Goal: Task Accomplishment & Management: Manage account settings

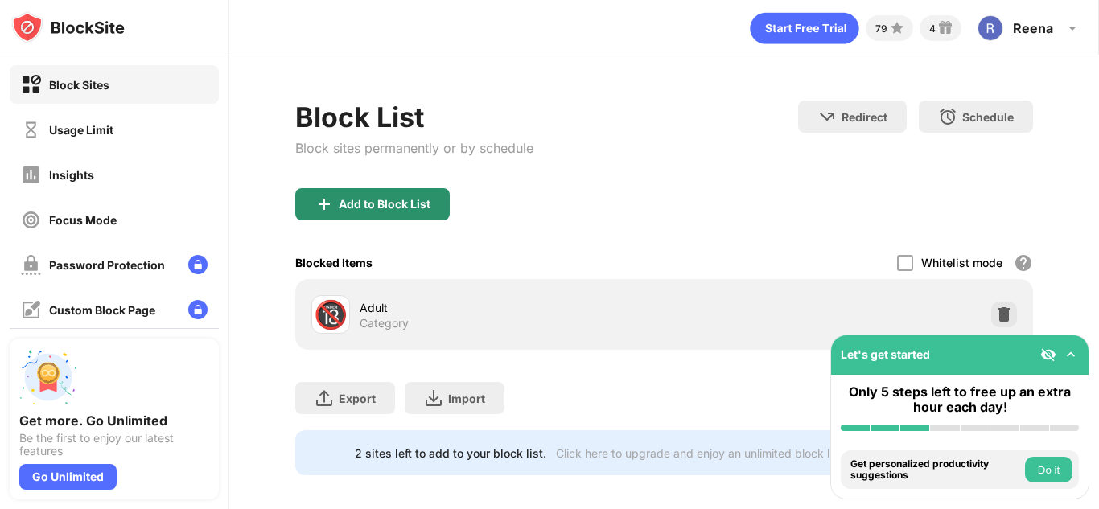
click at [372, 206] on div "Add to Block List" at bounding box center [385, 204] width 92 height 13
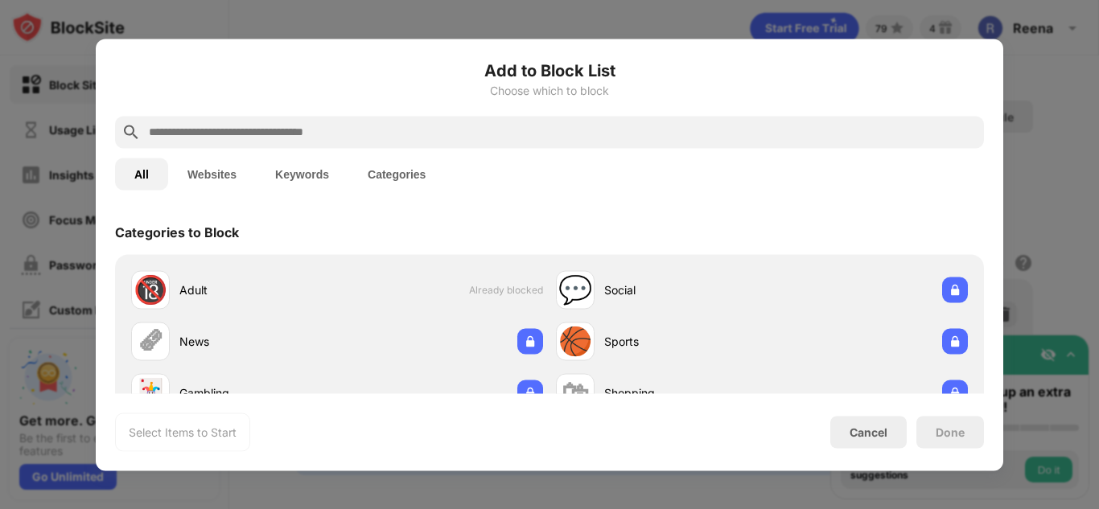
click at [376, 126] on input "text" at bounding box center [562, 131] width 830 height 19
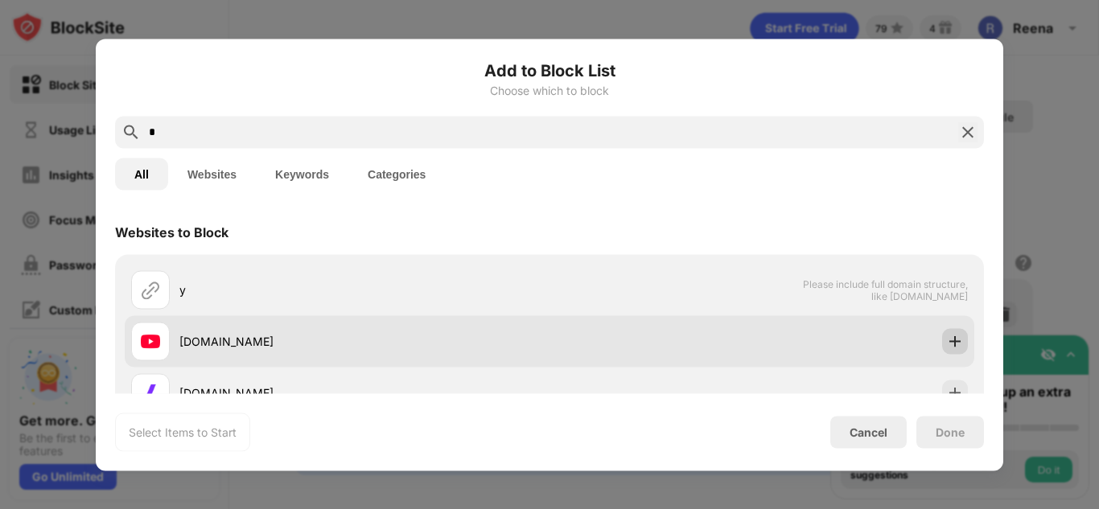
type input "*"
click at [951, 343] on div at bounding box center [955, 341] width 26 height 26
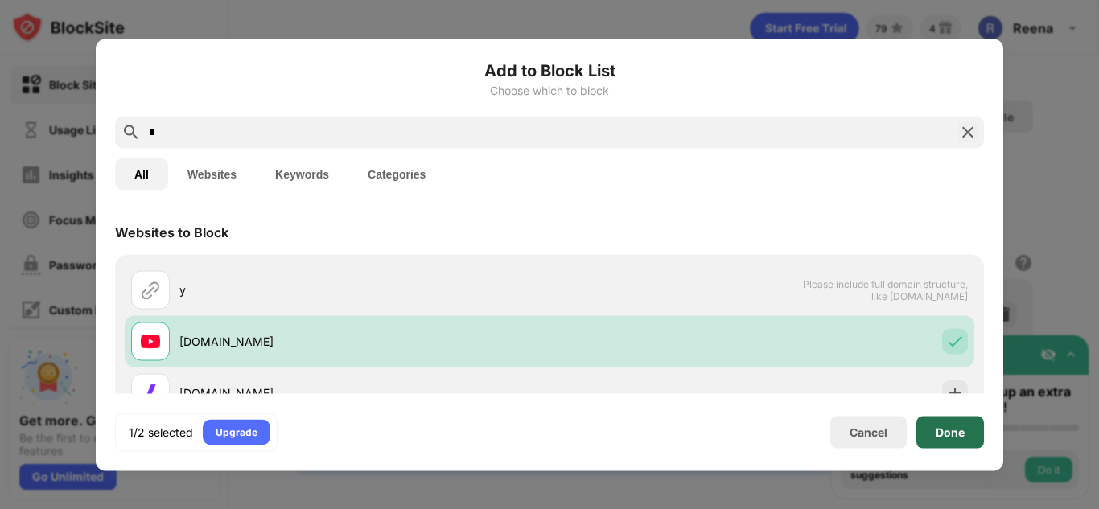
click at [946, 431] on div "Done" at bounding box center [949, 431] width 29 height 13
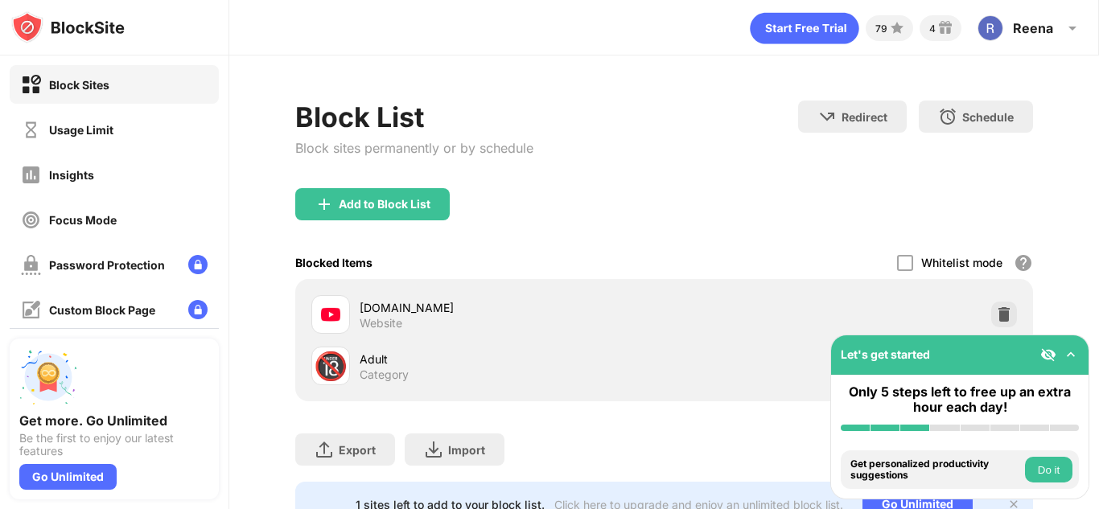
click at [340, 221] on div "Add to Block List" at bounding box center [663, 217] width 737 height 58
click at [339, 214] on div "Add to Block List" at bounding box center [372, 204] width 154 height 32
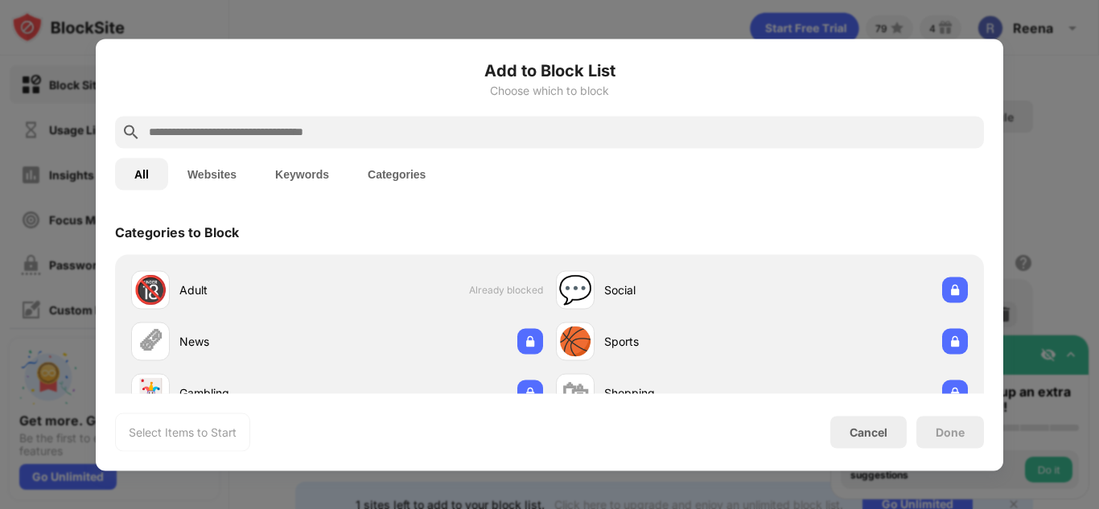
click at [1094, 96] on div at bounding box center [549, 254] width 1099 height 509
